Goal: Task Accomplishment & Management: Manage account settings

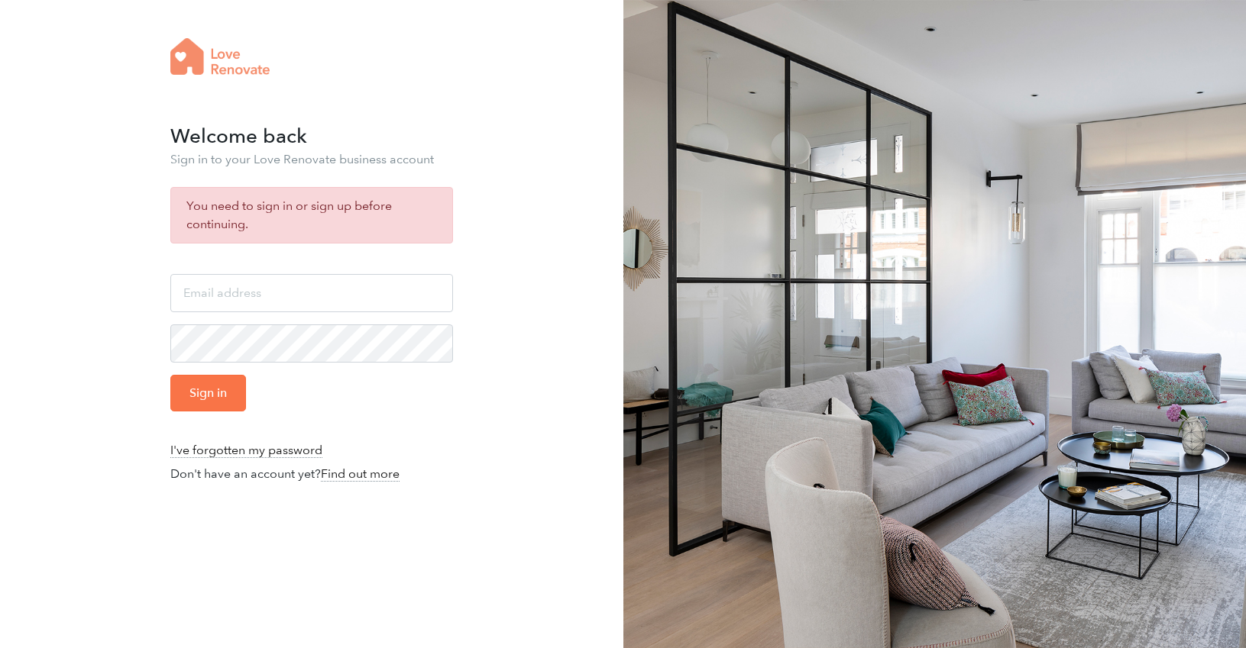
type input "info@mattantrobus.com"
click at [203, 396] on input "Sign in" at bounding box center [208, 393] width 76 height 37
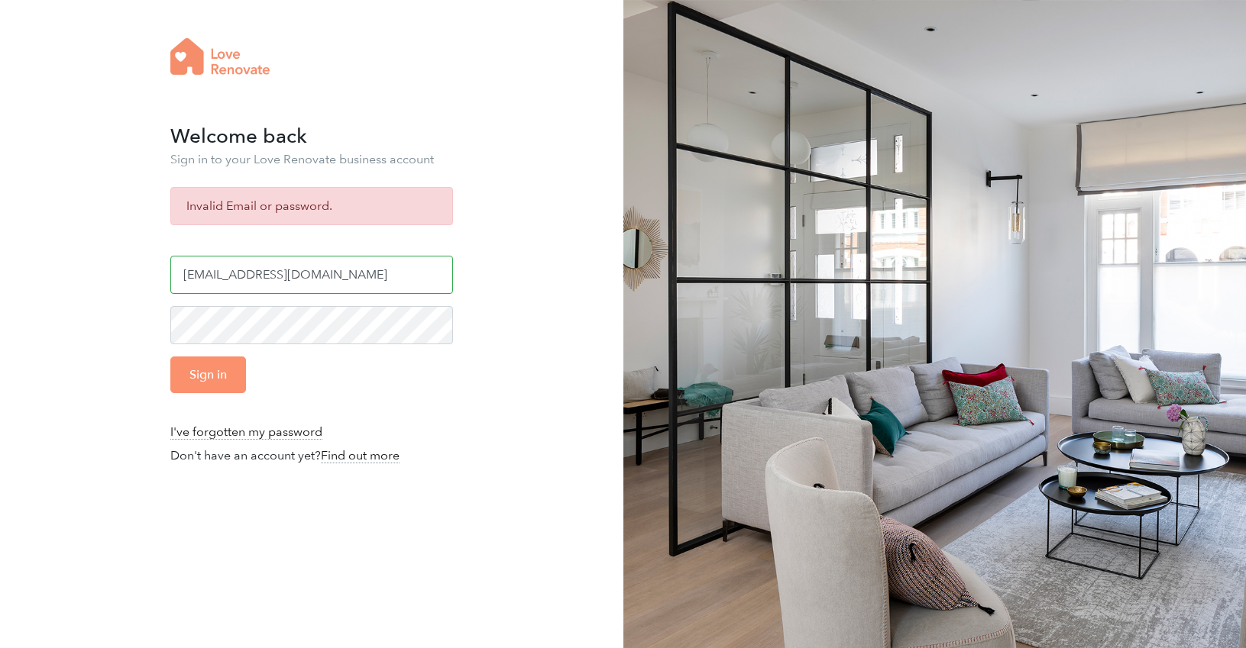
click at [319, 274] on input "[EMAIL_ADDRESS][DOMAIN_NAME]" at bounding box center [311, 275] width 283 height 38
click at [219, 374] on input "Sign in" at bounding box center [208, 375] width 76 height 37
click at [234, 431] on link "I've forgotten my password" at bounding box center [246, 432] width 152 height 15
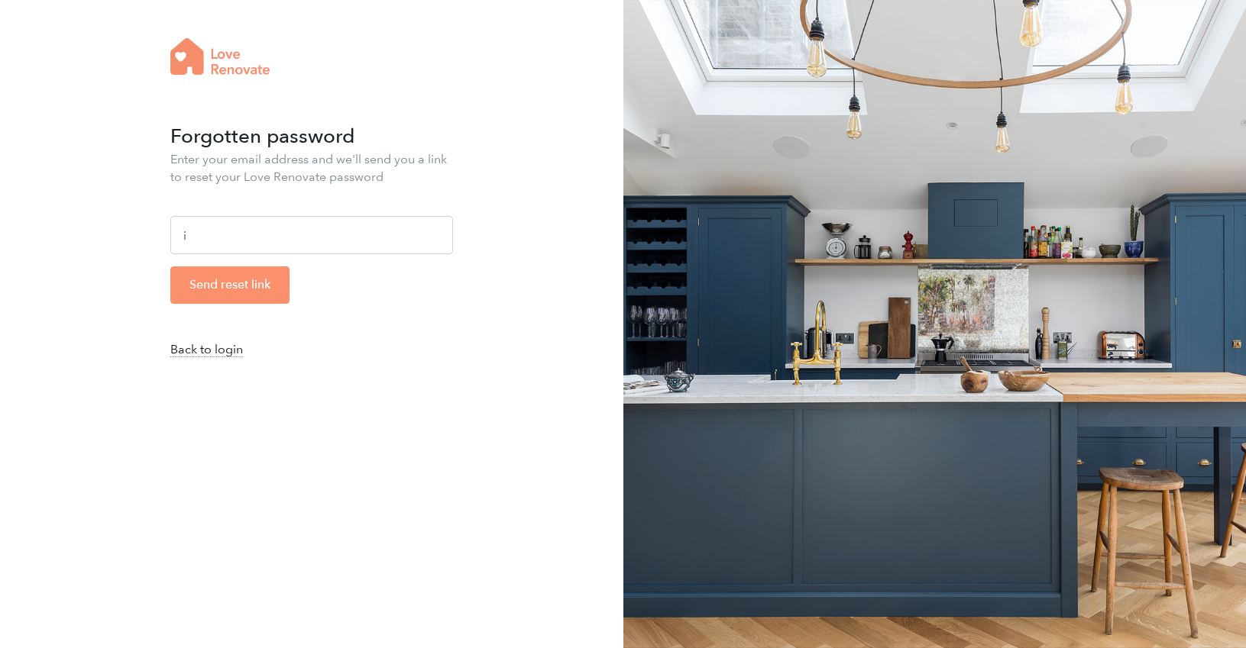
type input "info@mattantrobus.co.uk"
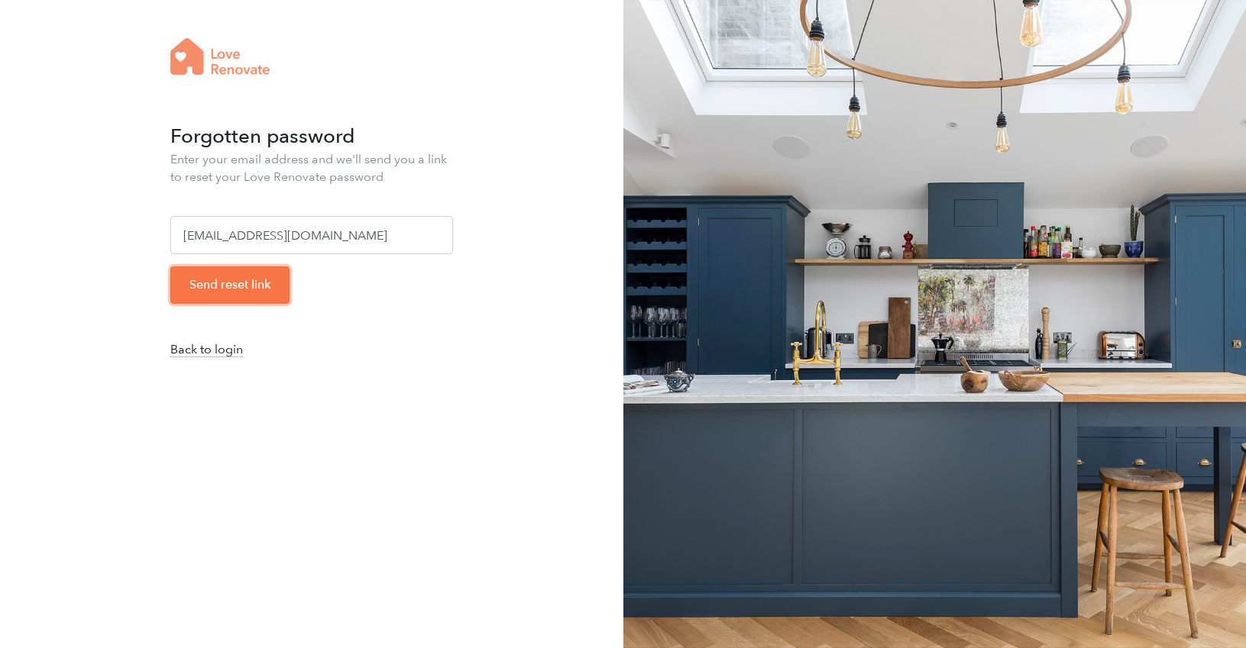
click at [240, 289] on input "Send reset link" at bounding box center [229, 285] width 119 height 37
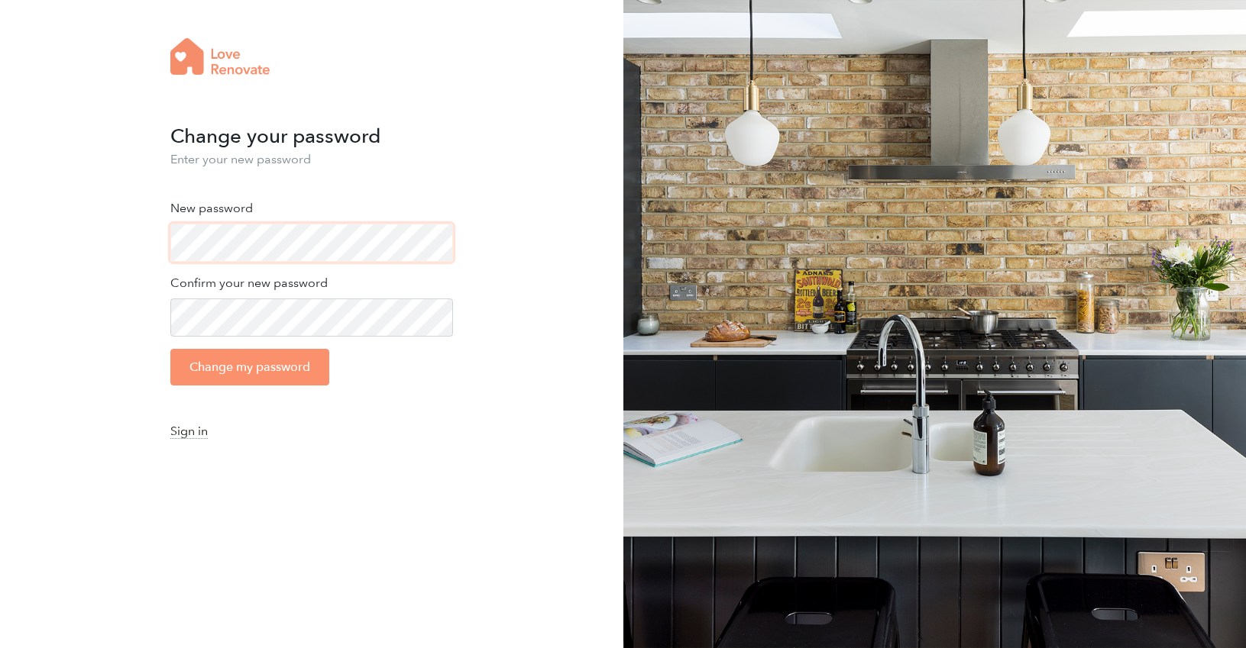
click at [170, 236] on div "New password" at bounding box center [311, 230] width 283 height 63
click at [199, 372] on input "Change my password" at bounding box center [249, 367] width 159 height 37
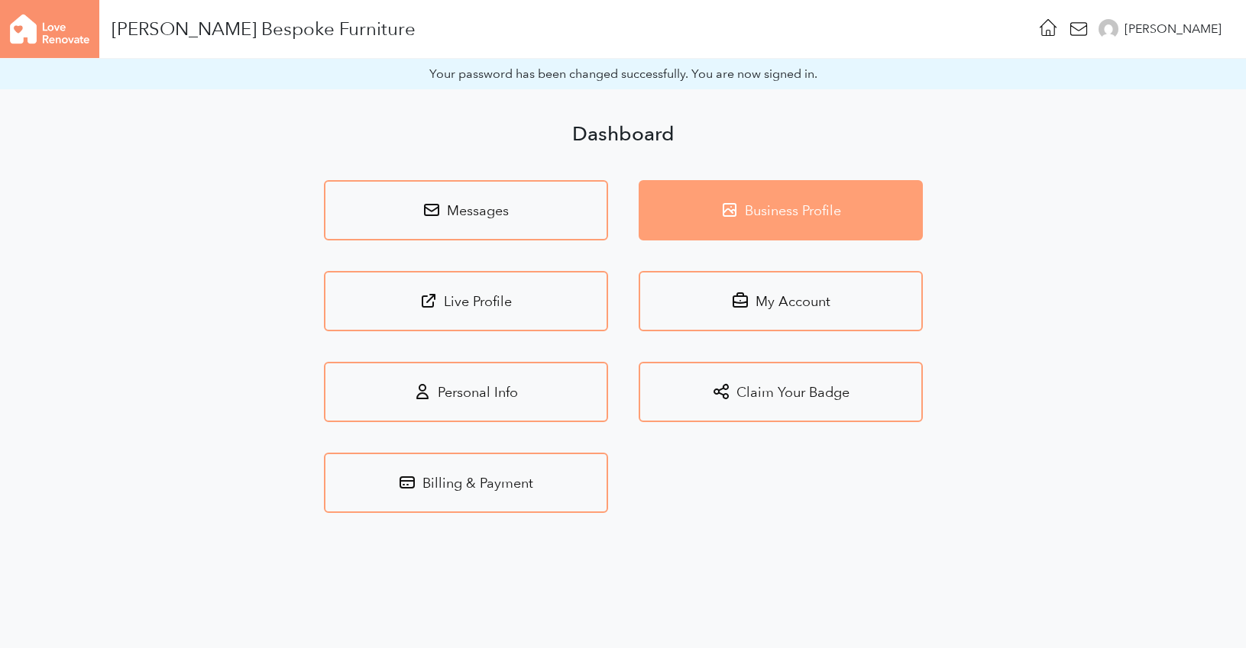
click at [734, 205] on icon at bounding box center [729, 210] width 12 height 12
